Goal: Find specific page/section: Find specific page/section

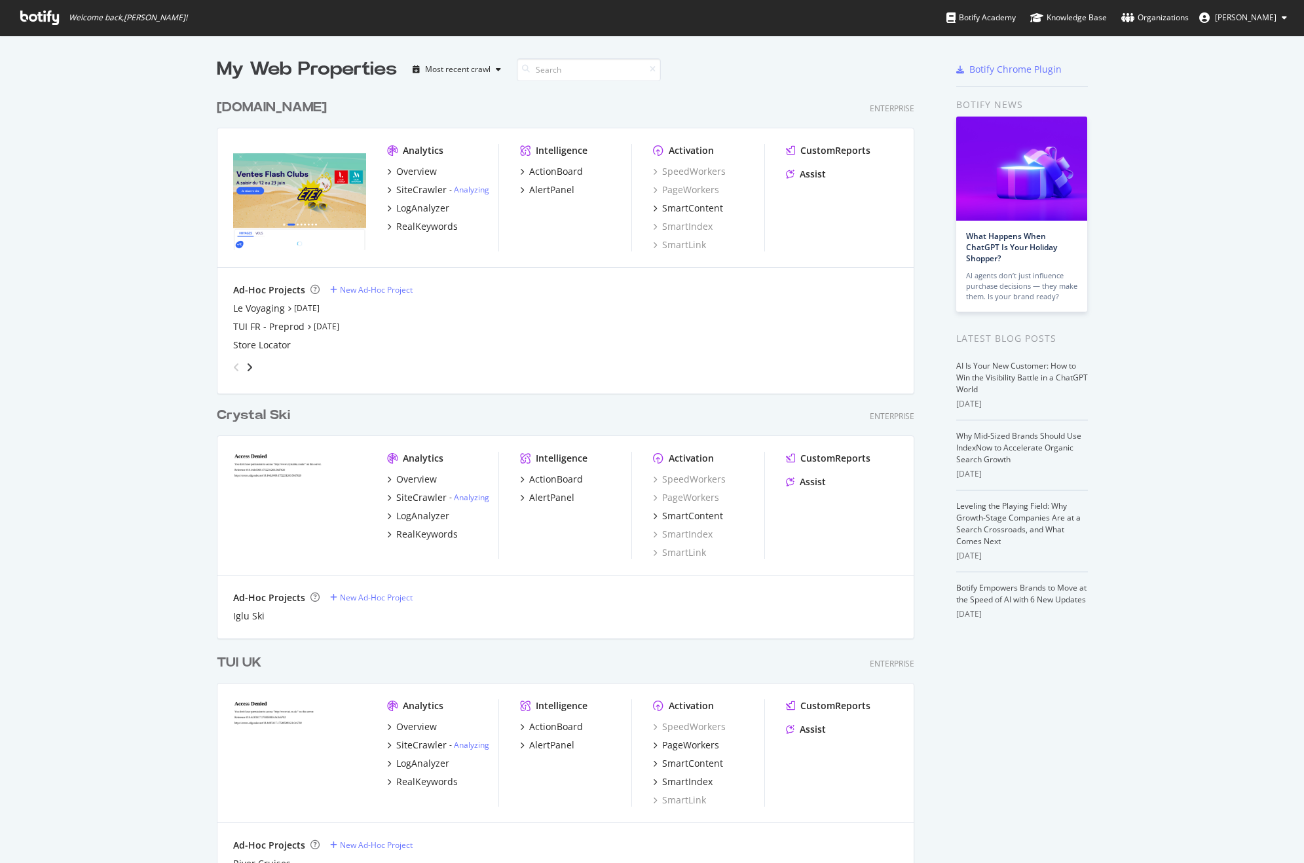
scroll to position [854, 1285]
click at [817, 178] on div "Assist" at bounding box center [813, 174] width 26 height 13
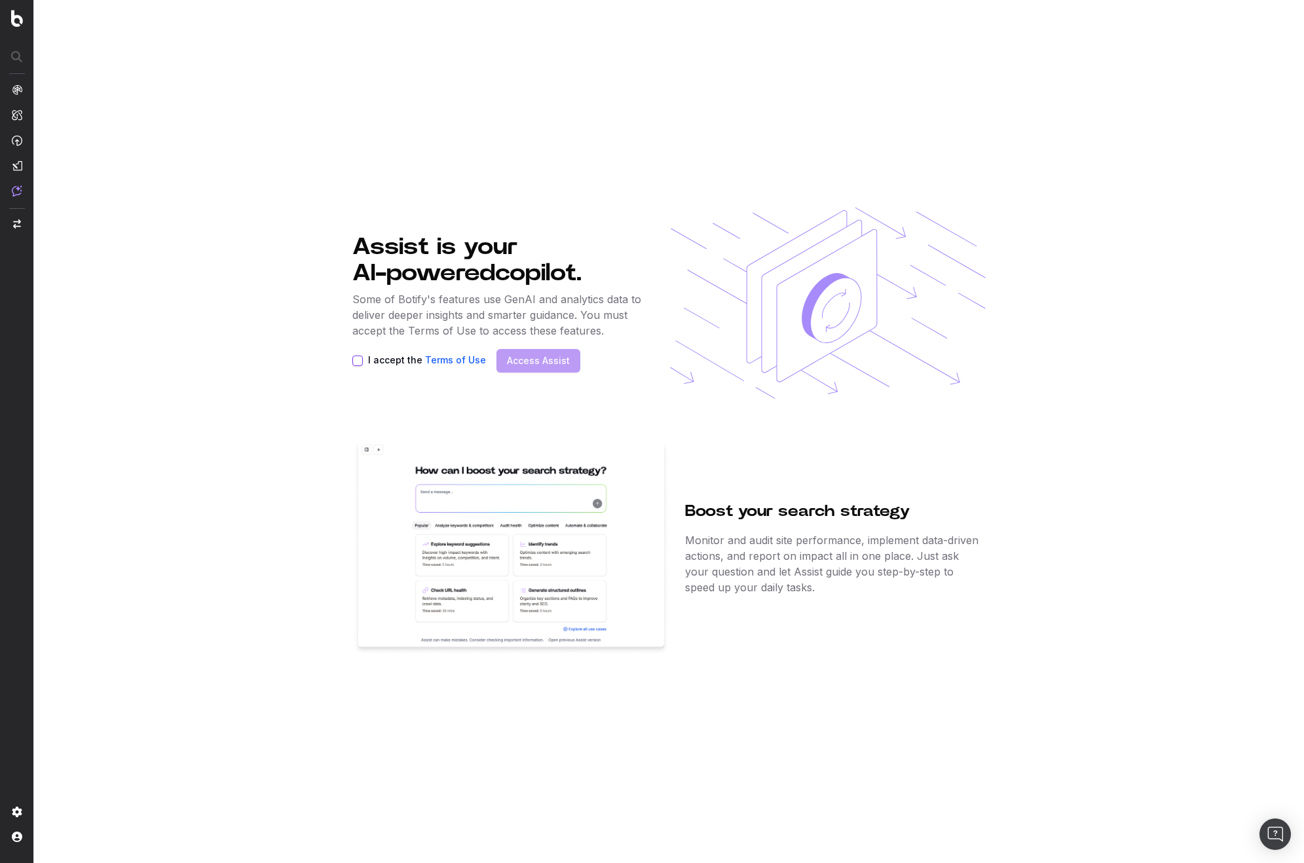
click at [355, 360] on button "I accept the Terms of Use" at bounding box center [357, 361] width 10 height 10
click at [364, 361] on div "I accept the Terms of Use" at bounding box center [419, 361] width 134 height 10
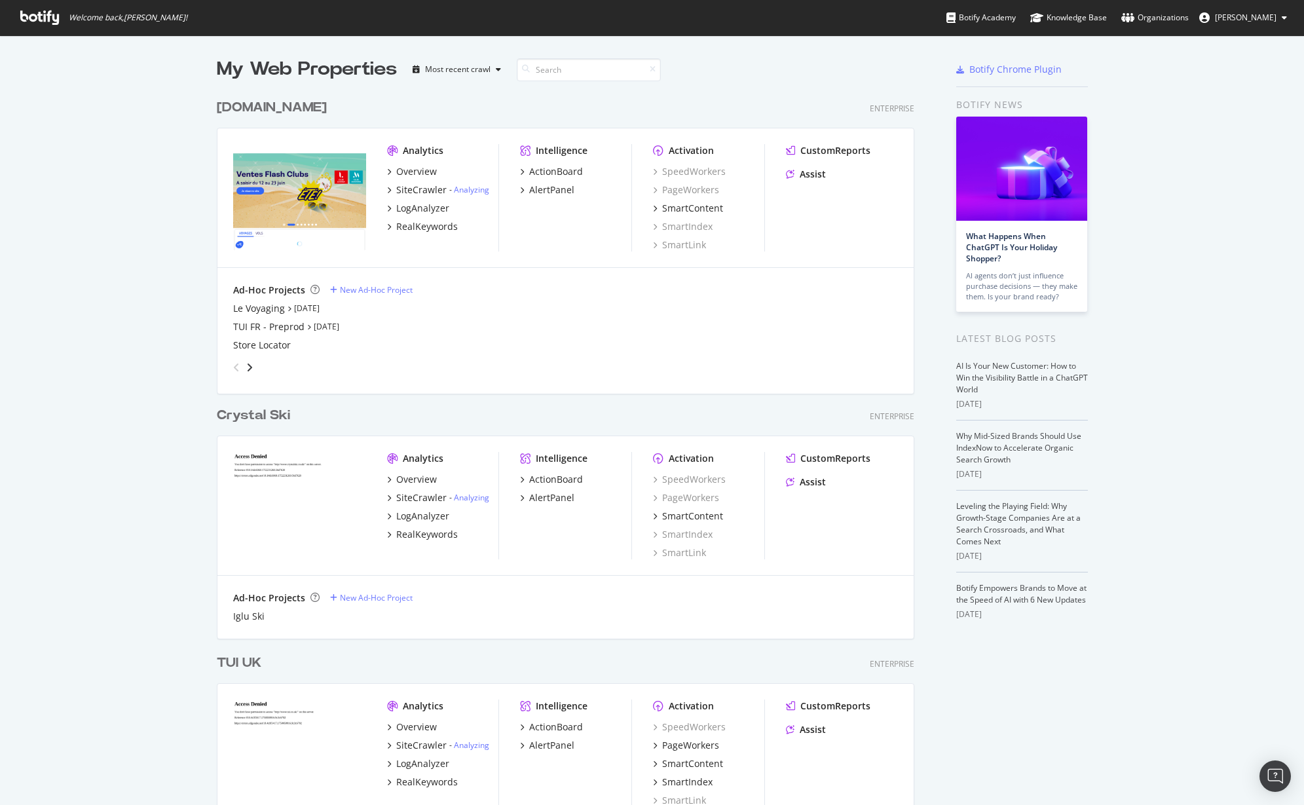
scroll to position [3802, 698]
click at [810, 479] on div "Assist" at bounding box center [813, 482] width 26 height 13
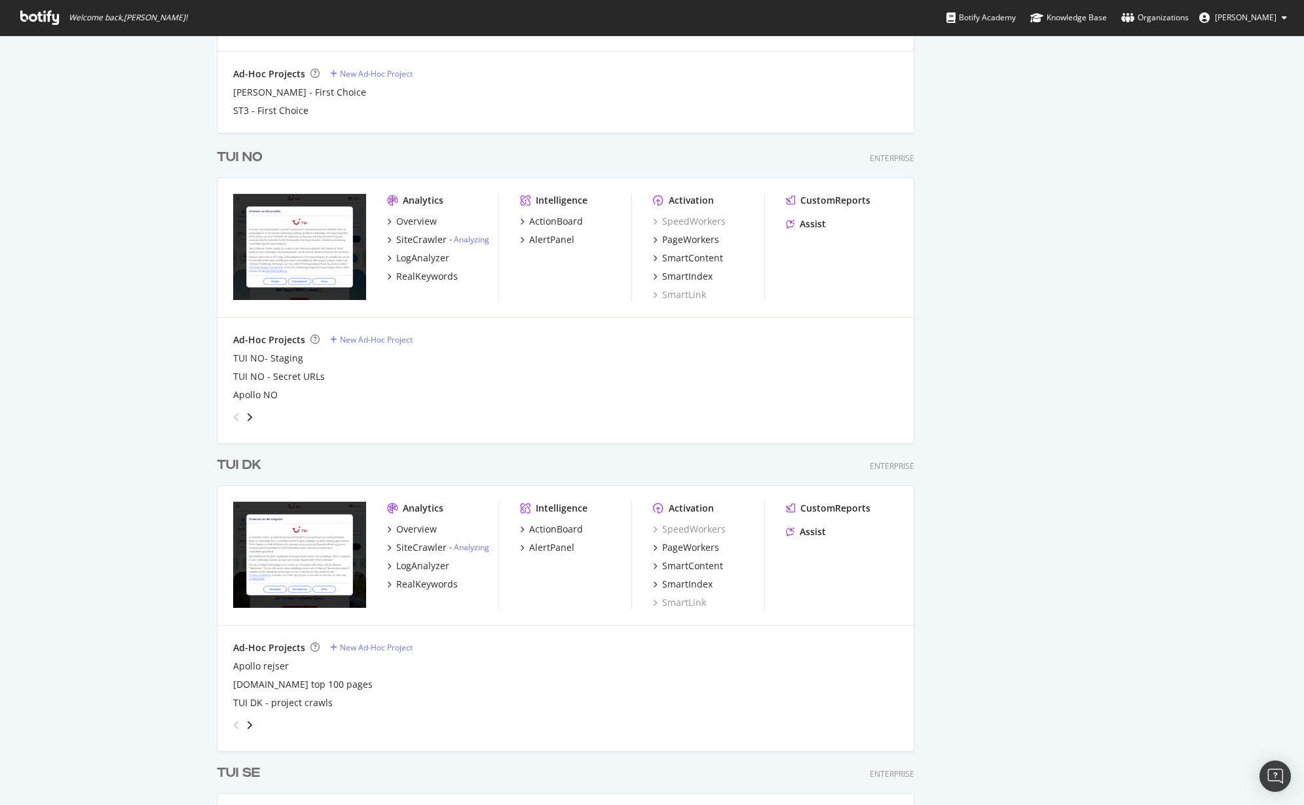
scroll to position [1883, 0]
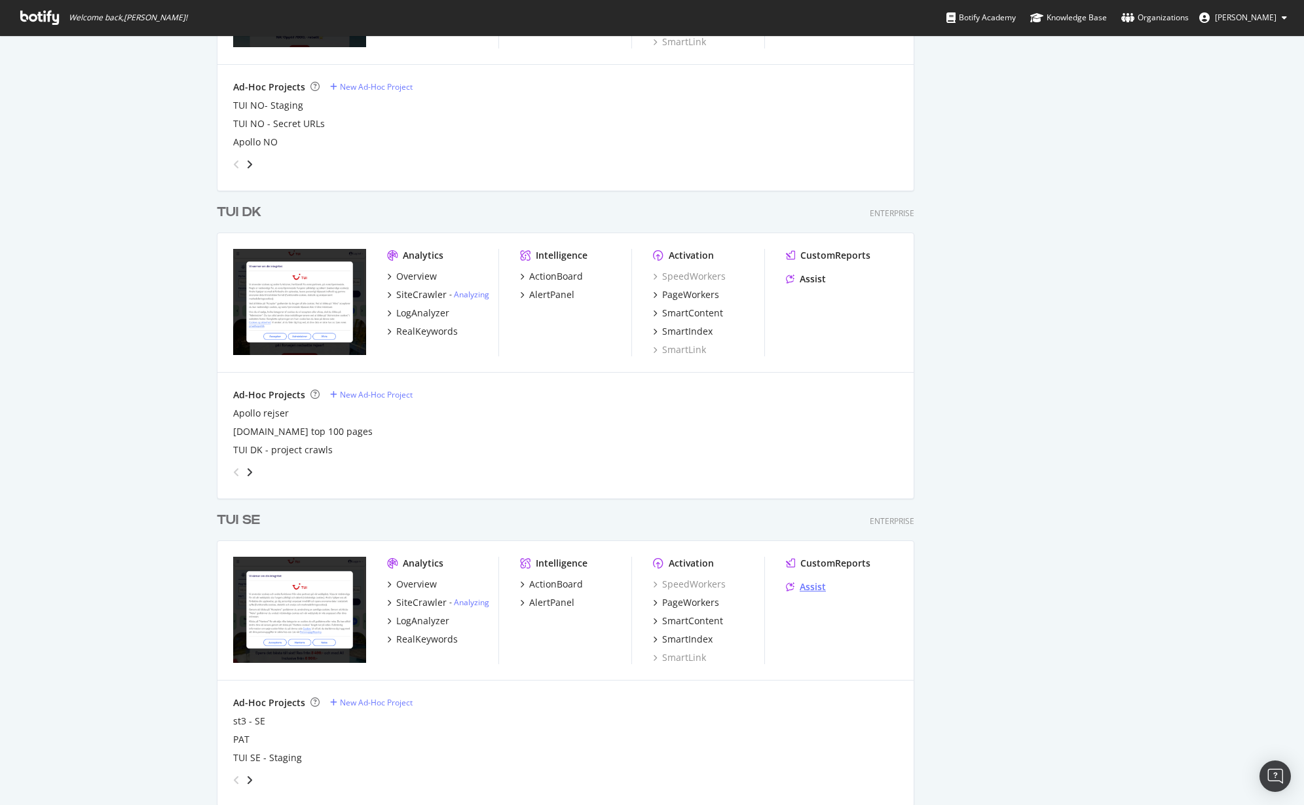
click at [805, 591] on div "Assist" at bounding box center [813, 586] width 26 height 13
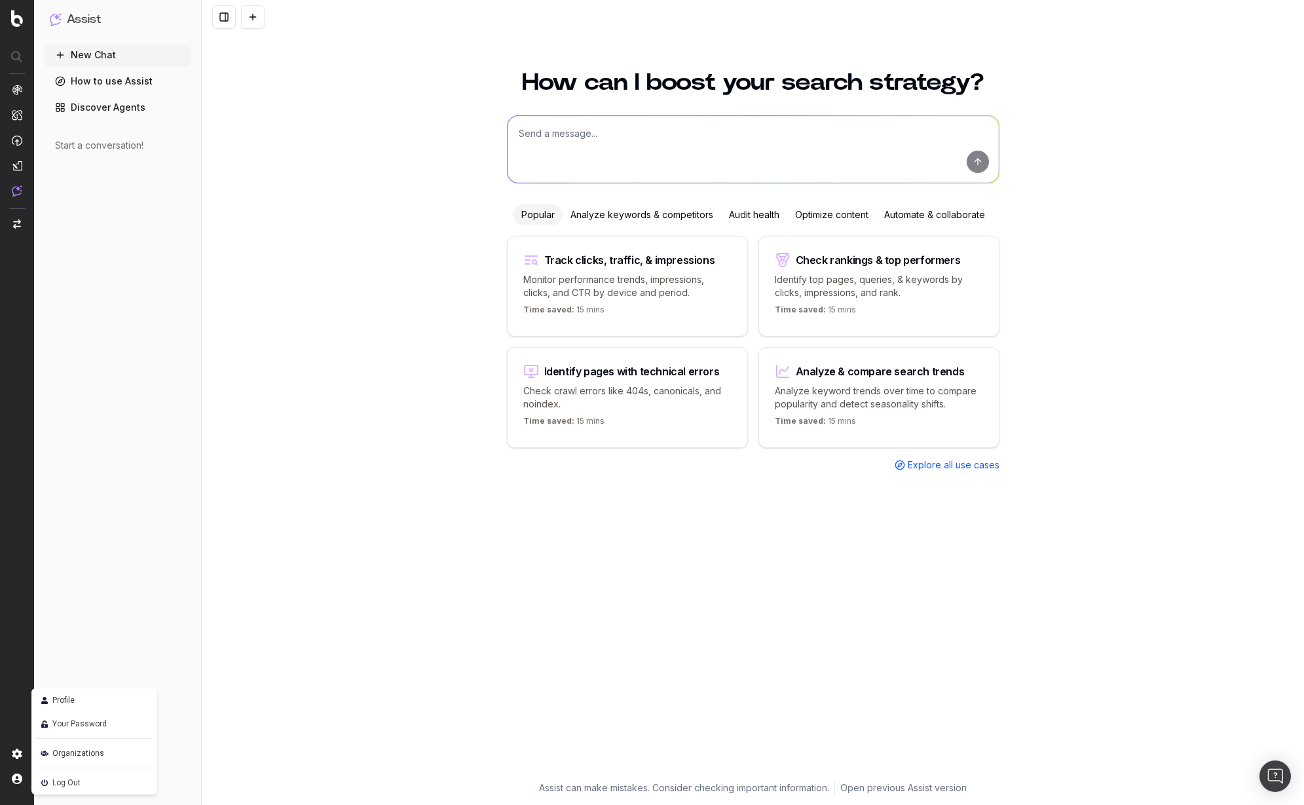
click at [58, 778] on span "Log Out" at bounding box center [66, 783] width 28 height 16
